Goal: Task Accomplishment & Management: Use online tool/utility

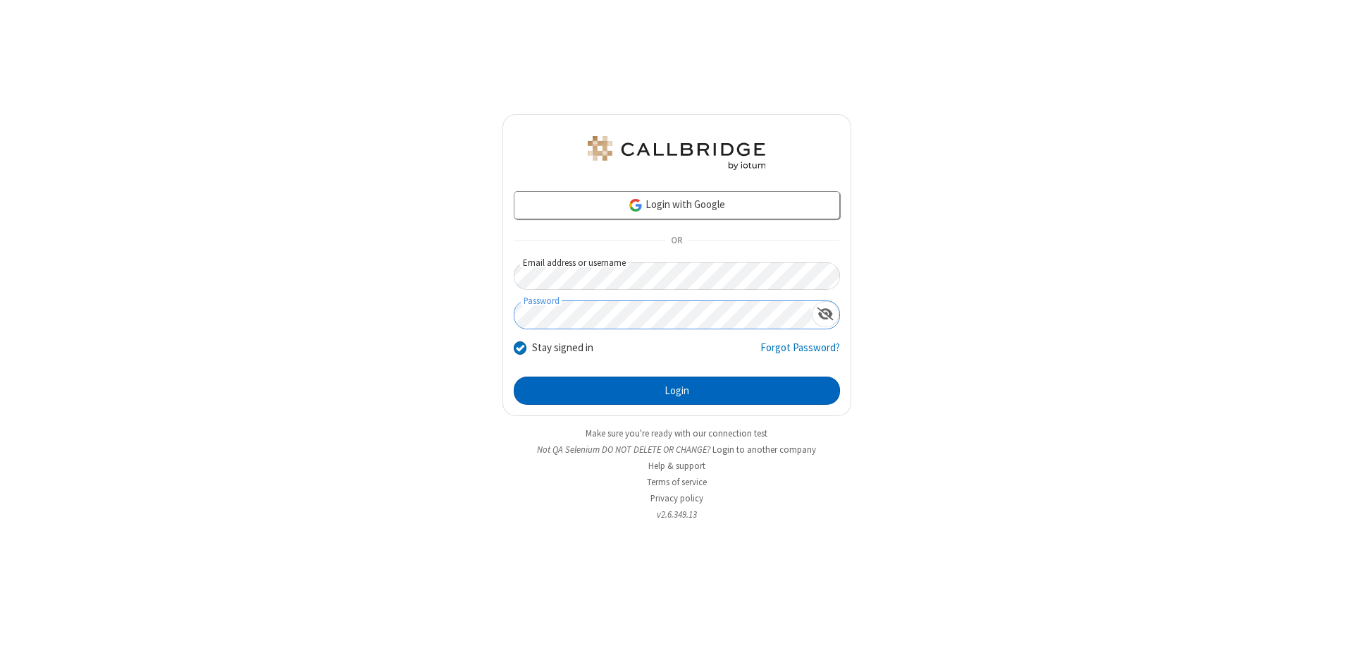
click at [677, 390] on button "Login" at bounding box center [677, 390] width 326 height 28
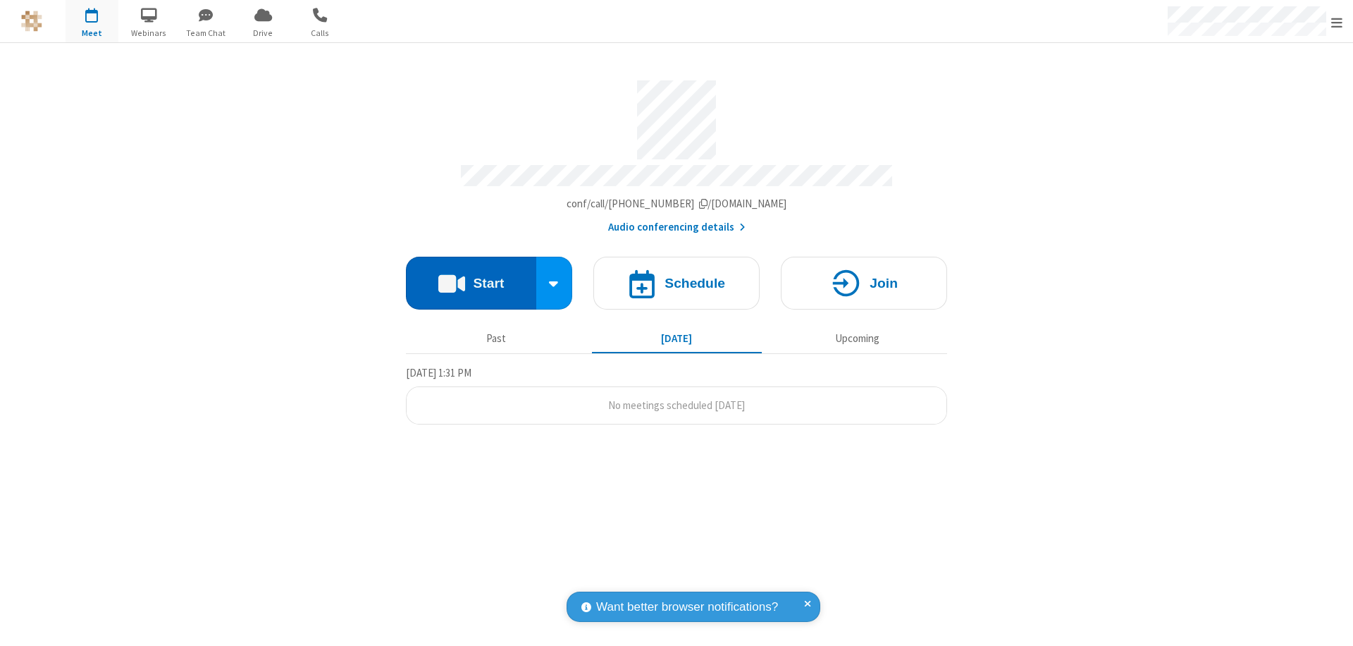
click at [471, 276] on button "Start" at bounding box center [471, 283] width 130 height 53
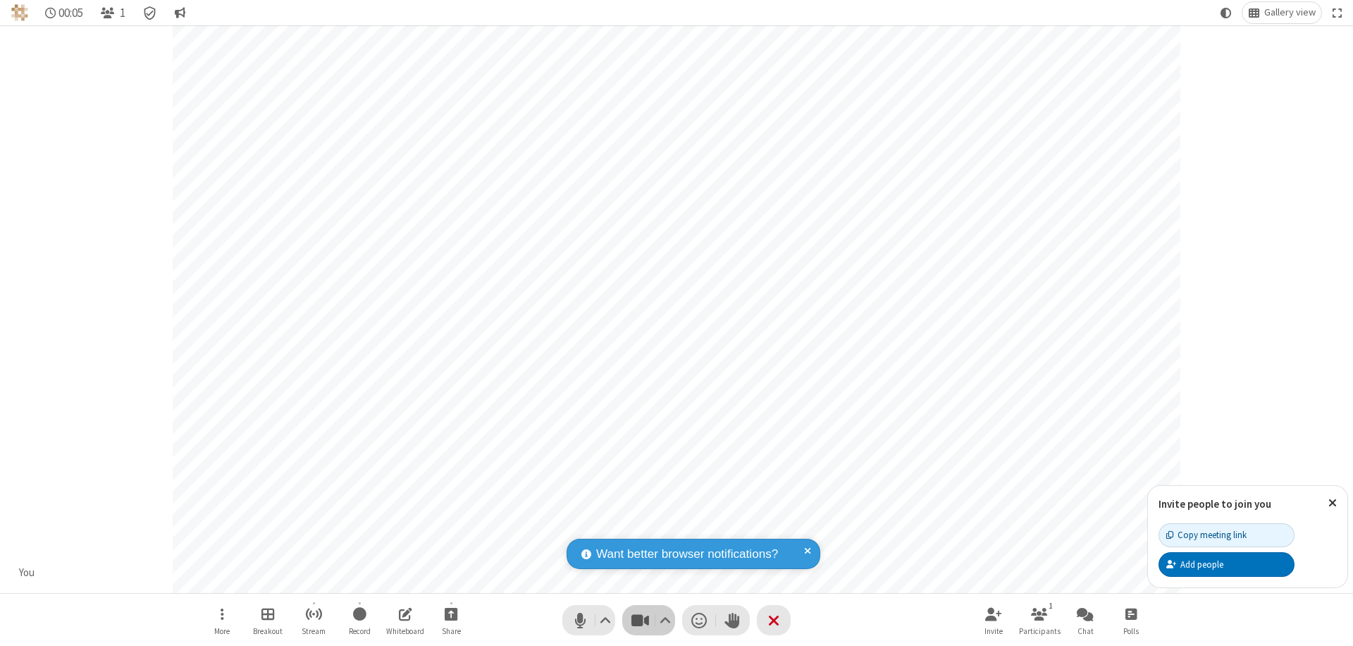
click at [640, 620] on span "Stop video (⌘+Shift+V)" at bounding box center [639, 620] width 21 height 20
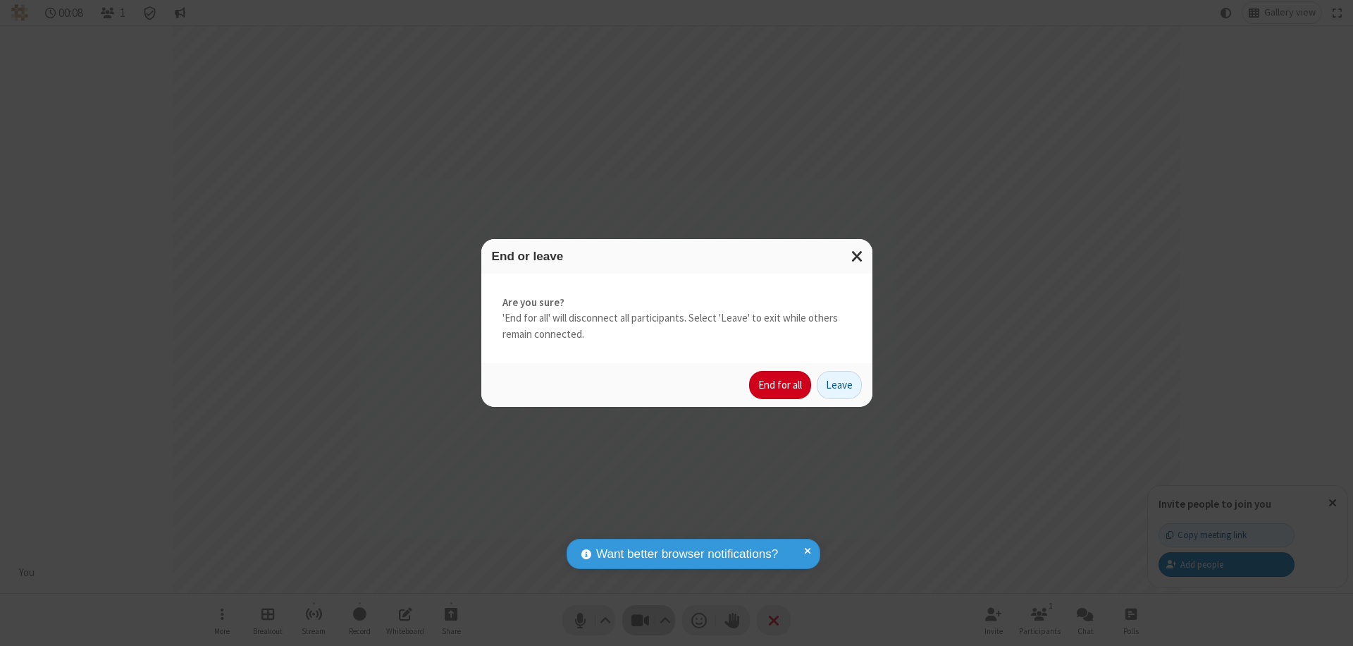
click at [781, 385] on button "End for all" at bounding box center [780, 385] width 62 height 28
